Goal: Task Accomplishment & Management: Use online tool/utility

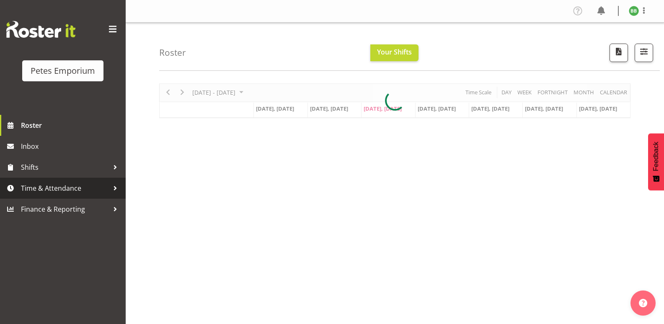
click at [96, 190] on span "Time & Attendance" at bounding box center [65, 188] width 88 height 13
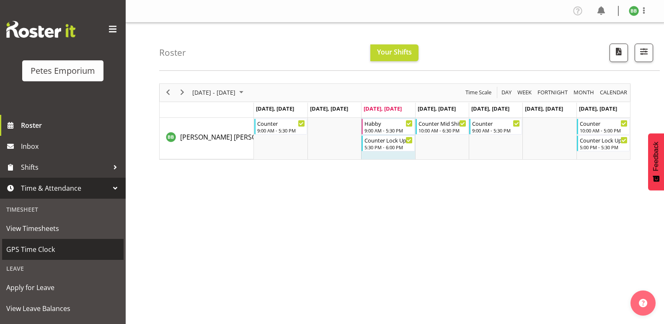
click at [71, 245] on span "GPS Time Clock" at bounding box center [62, 249] width 113 height 13
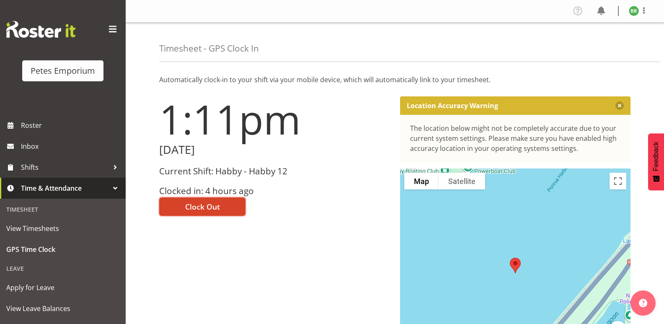
click at [199, 212] on span "Clock Out" at bounding box center [202, 206] width 35 height 11
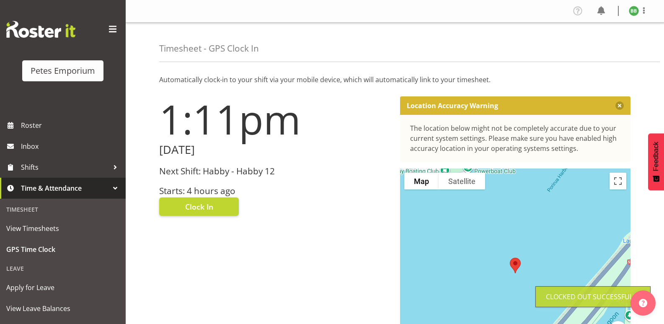
click at [633, 13] on img at bounding box center [634, 11] width 10 height 10
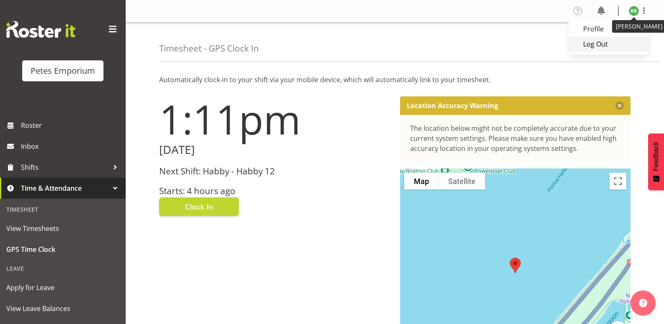
click at [604, 44] on link "Log Out" at bounding box center [609, 43] width 80 height 15
